Goal: Task Accomplishment & Management: Use online tool/utility

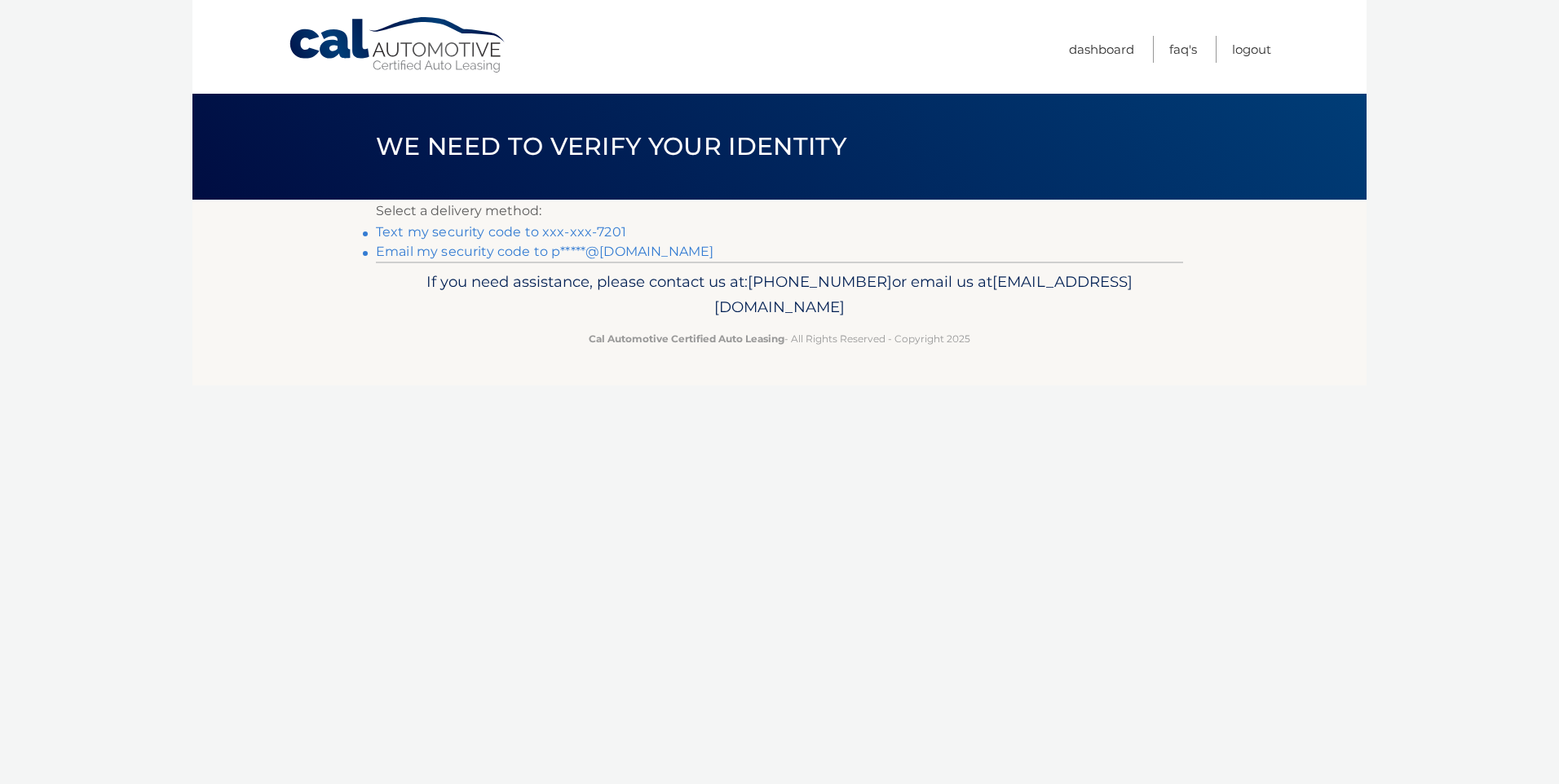
click at [403, 233] on link "Text my security code to xxx-xxx-7201" at bounding box center [501, 233] width 251 height 16
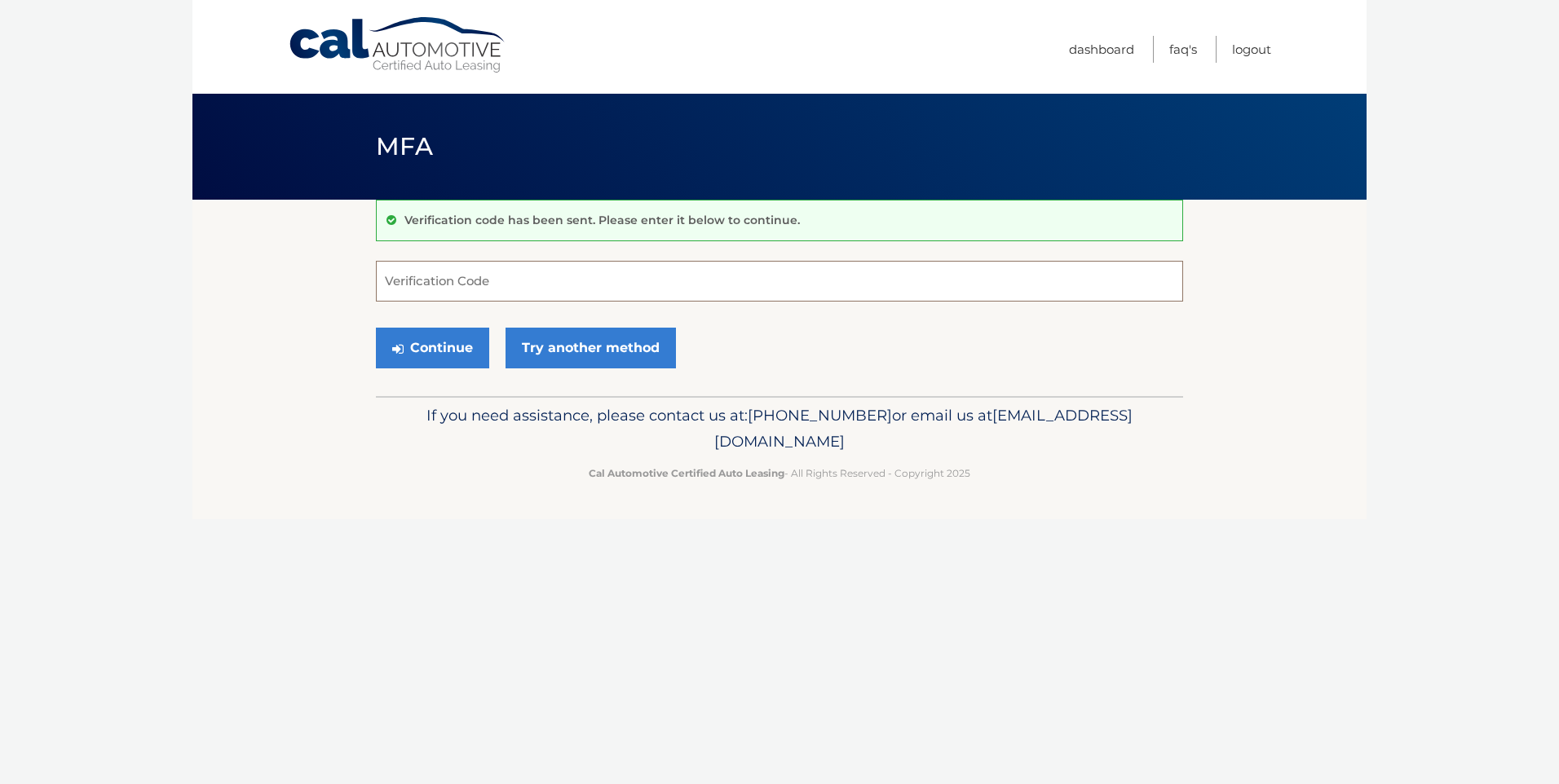
click at [438, 294] on input "Verification Code" at bounding box center [780, 281] width 807 height 41
type input "828199"
click at [431, 347] on button "Continue" at bounding box center [433, 348] width 113 height 41
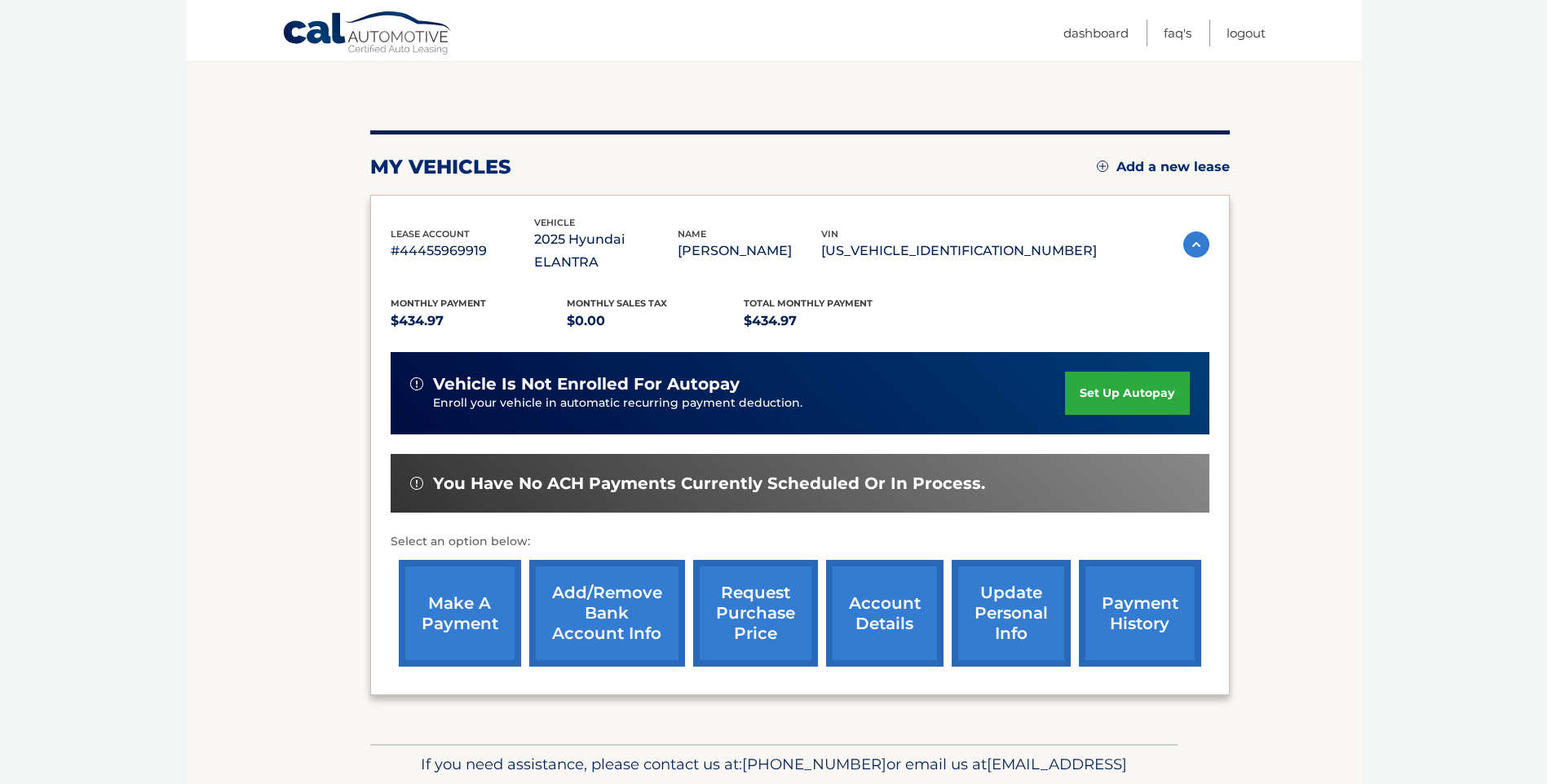
scroll to position [163, 0]
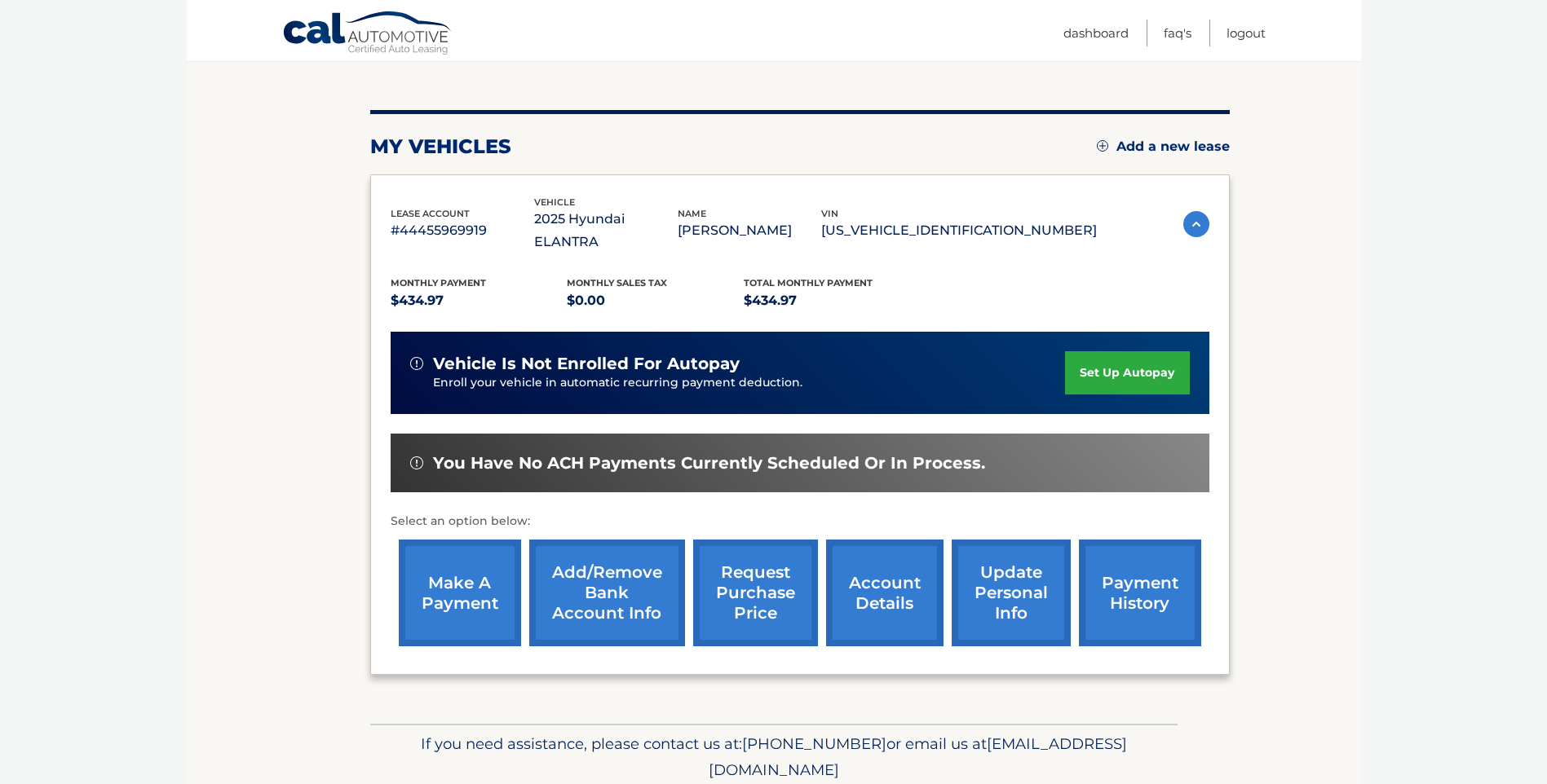
click at [428, 564] on link "make a payment" at bounding box center [459, 592] width 122 height 106
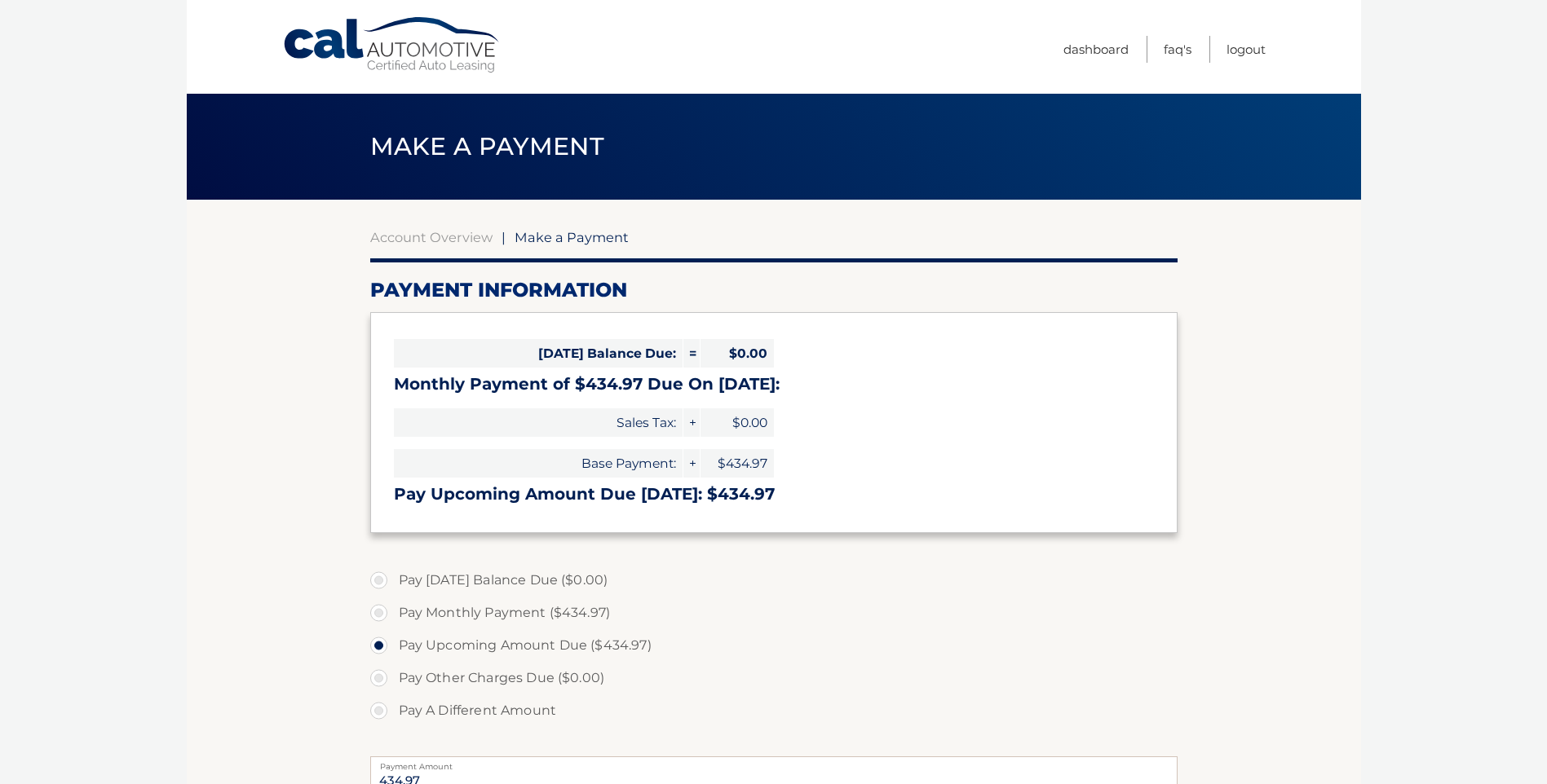
select select "ZWM4MDZkNWMtZDc2MC00ZTIzLTg2YWItMTI4ODAwMDY3Mzcy"
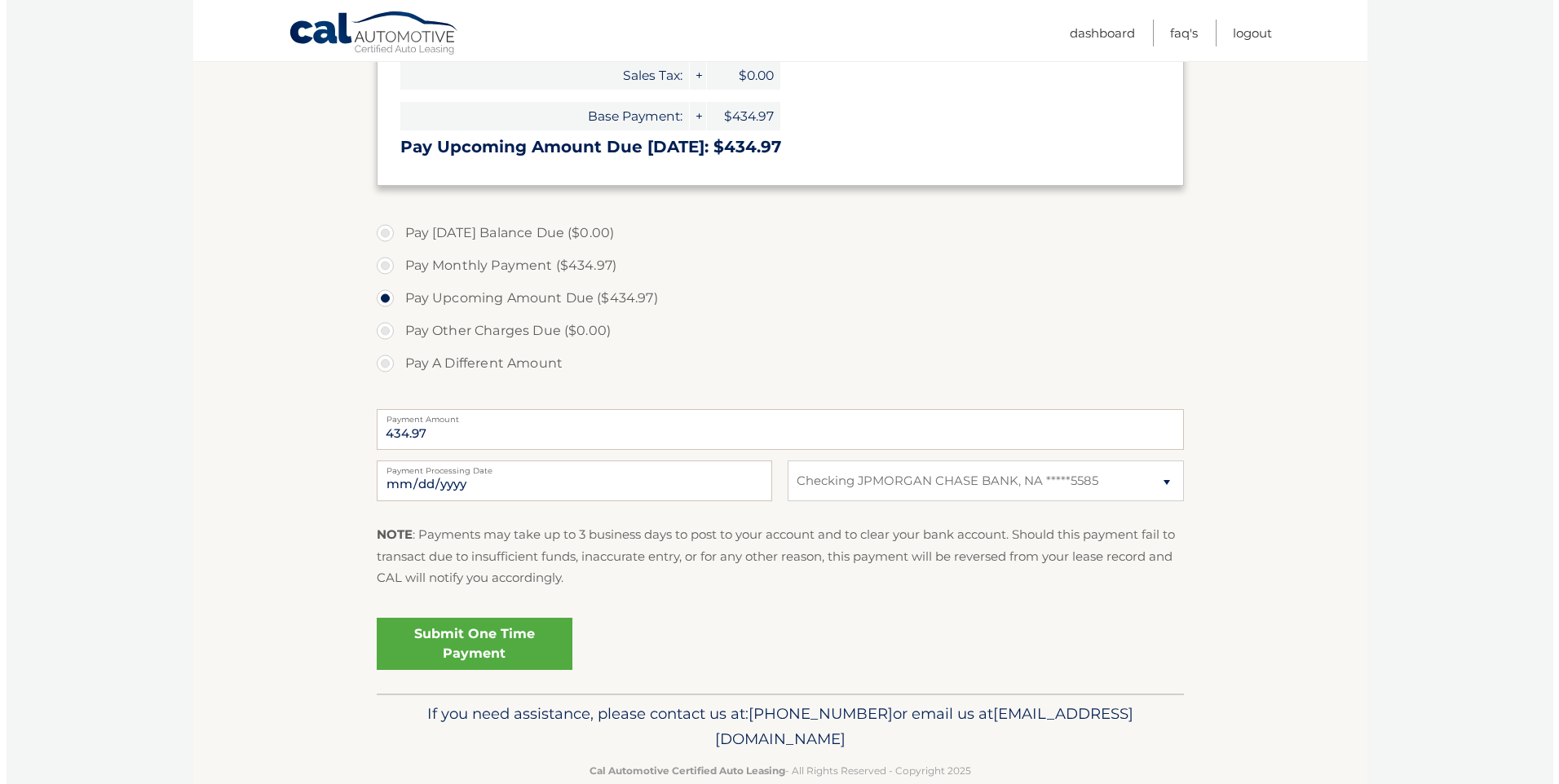
scroll to position [381, 0]
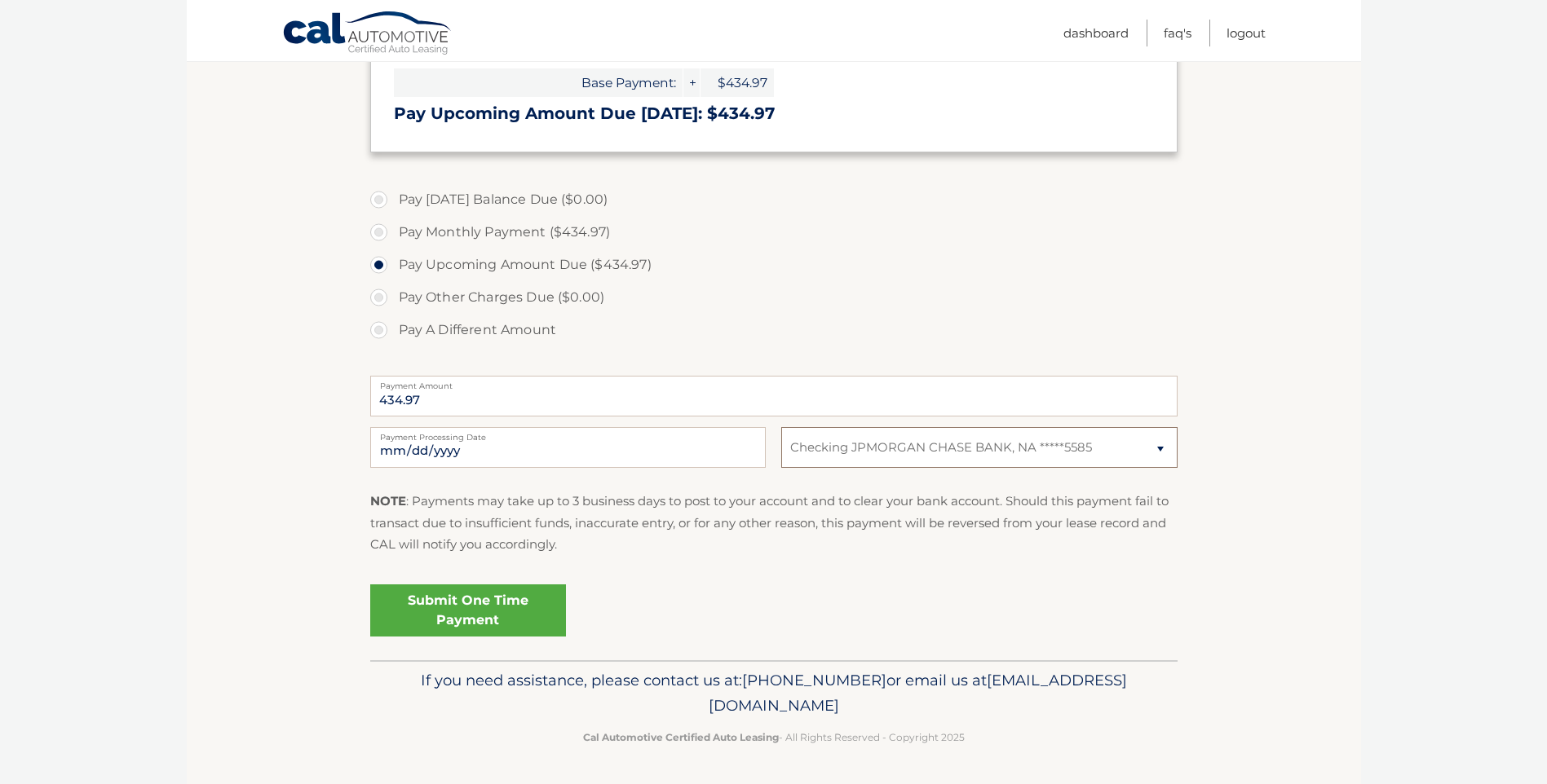
click at [958, 452] on select "Select Bank Account Checking JPMORGAN CHASE BANK, NA *****5585" at bounding box center [979, 447] width 396 height 41
click at [447, 616] on link "Submit One Time Payment" at bounding box center [467, 610] width 196 height 53
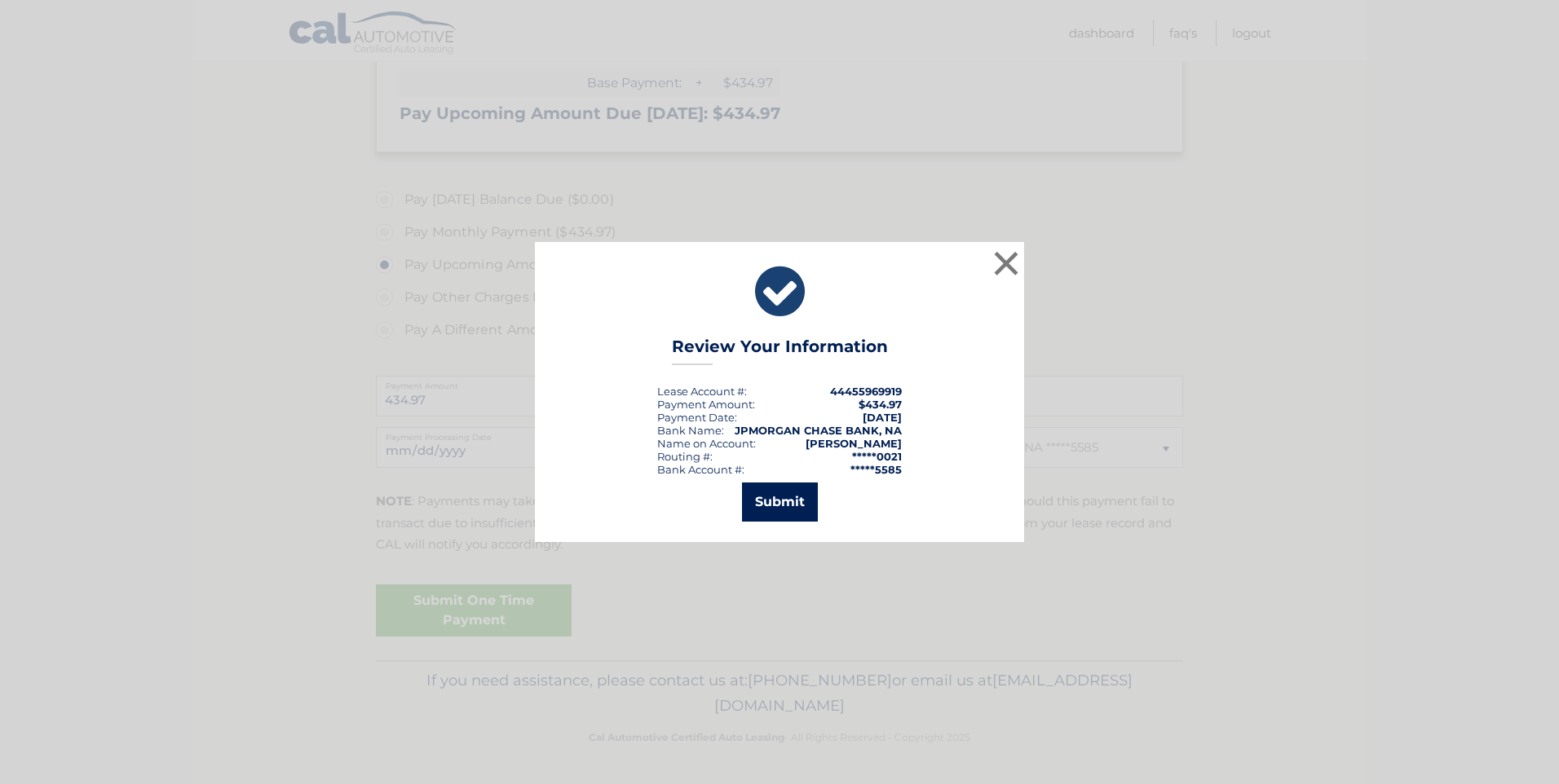
click at [762, 506] on button "Submit" at bounding box center [780, 502] width 76 height 39
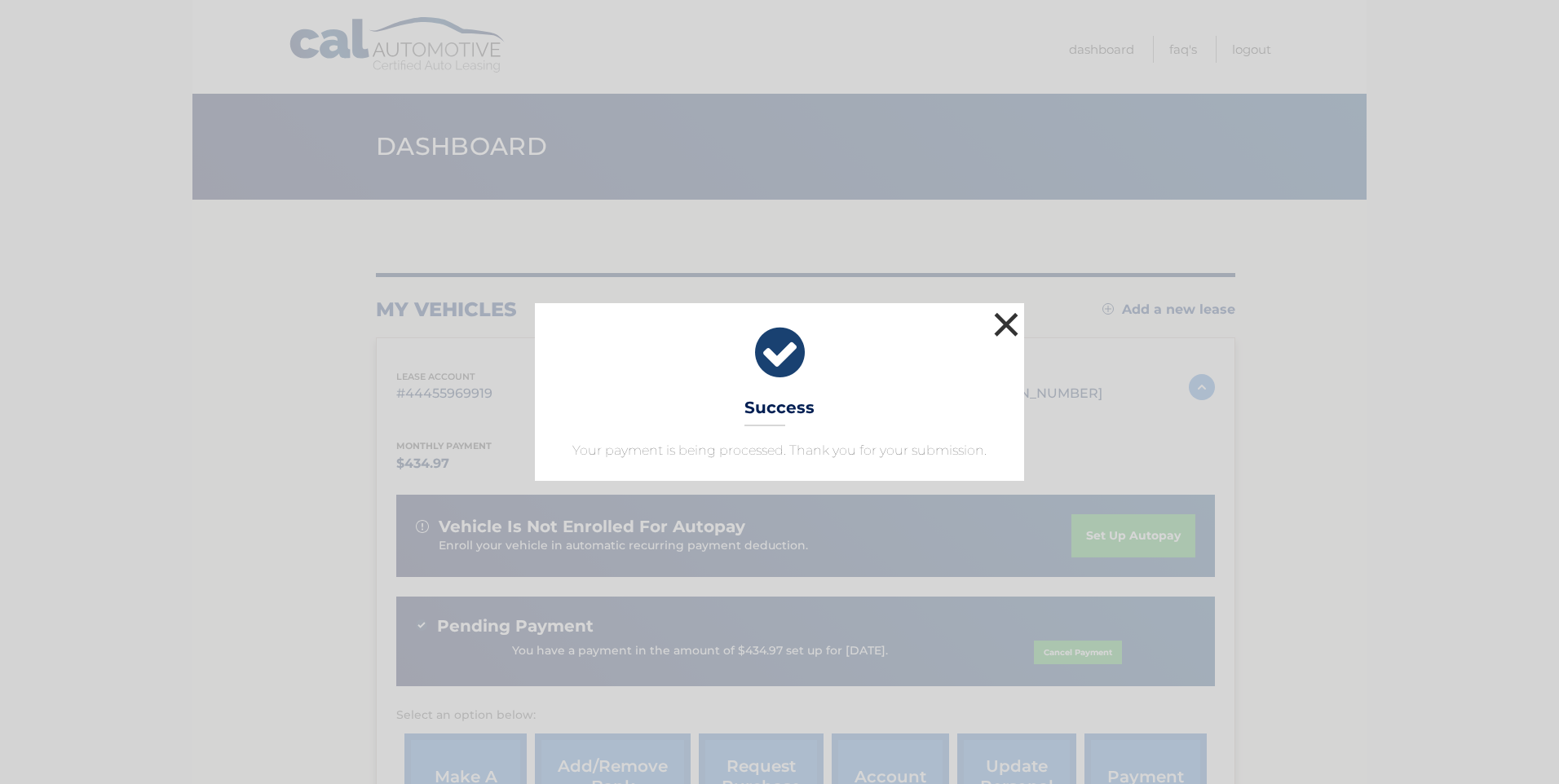
click at [1002, 324] on button "×" at bounding box center [1006, 324] width 33 height 33
